Goal: Information Seeking & Learning: Learn about a topic

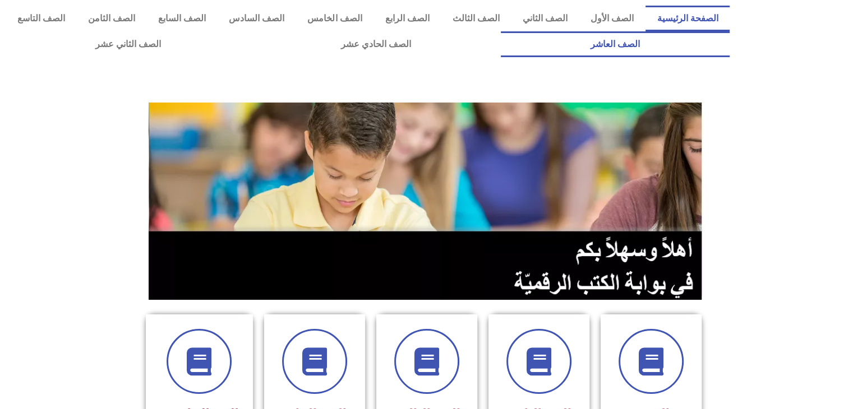
click at [501, 31] on link "الصف العاشر" at bounding box center [615, 44] width 229 height 26
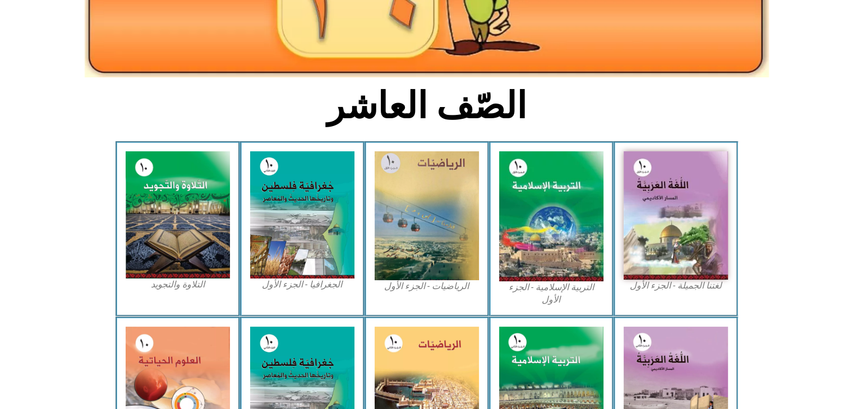
scroll to position [247, 0]
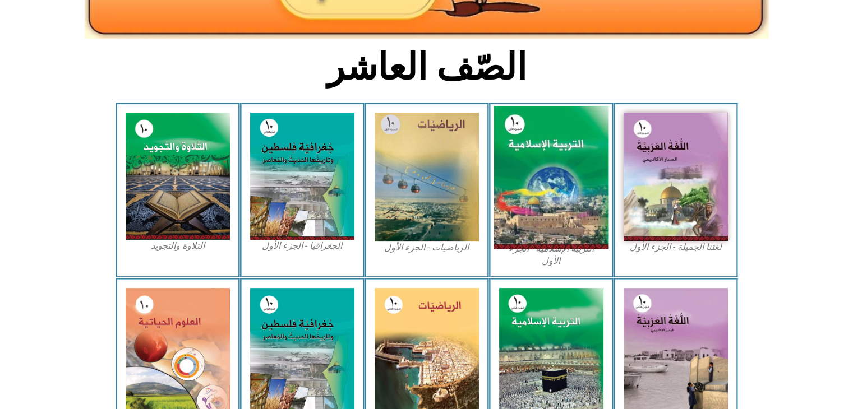
click at [523, 170] on img at bounding box center [550, 178] width 115 height 143
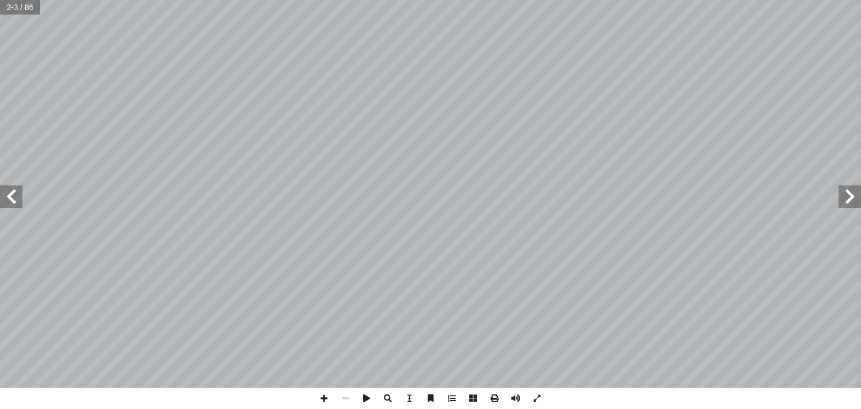
click at [11, 199] on span at bounding box center [11, 197] width 22 height 22
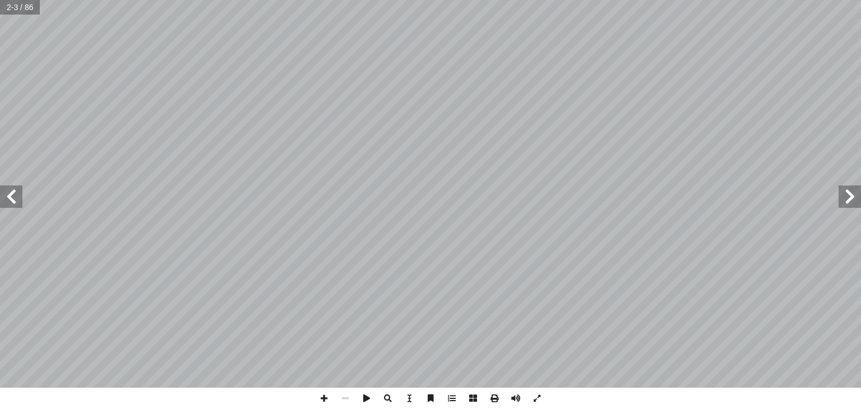
click at [11, 199] on span at bounding box center [11, 197] width 22 height 22
click at [853, 202] on span at bounding box center [850, 197] width 22 height 22
